Goal: Transaction & Acquisition: Purchase product/service

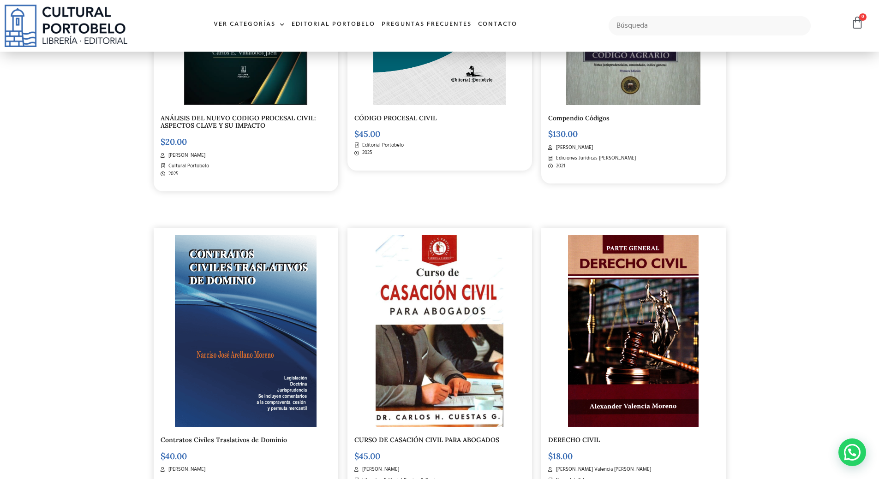
scroll to position [369, 0]
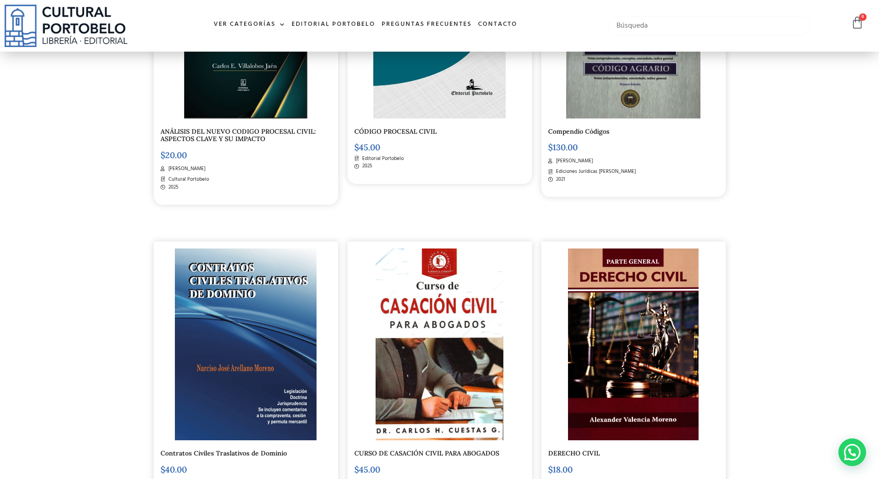
click at [653, 27] on input "text" at bounding box center [709, 25] width 202 height 19
type input "obligaciones civiles"
